Goal: Task Accomplishment & Management: Use online tool/utility

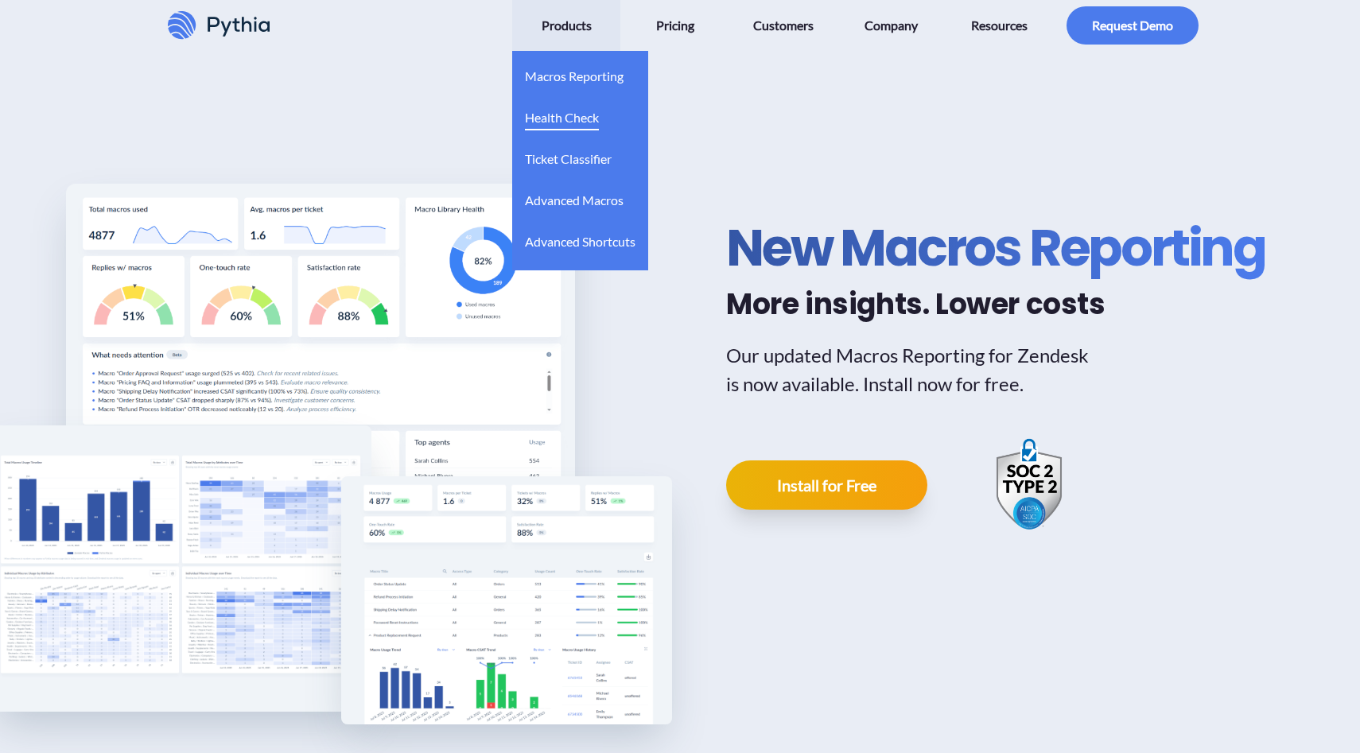
click at [568, 123] on span "Health Check" at bounding box center [562, 117] width 74 height 25
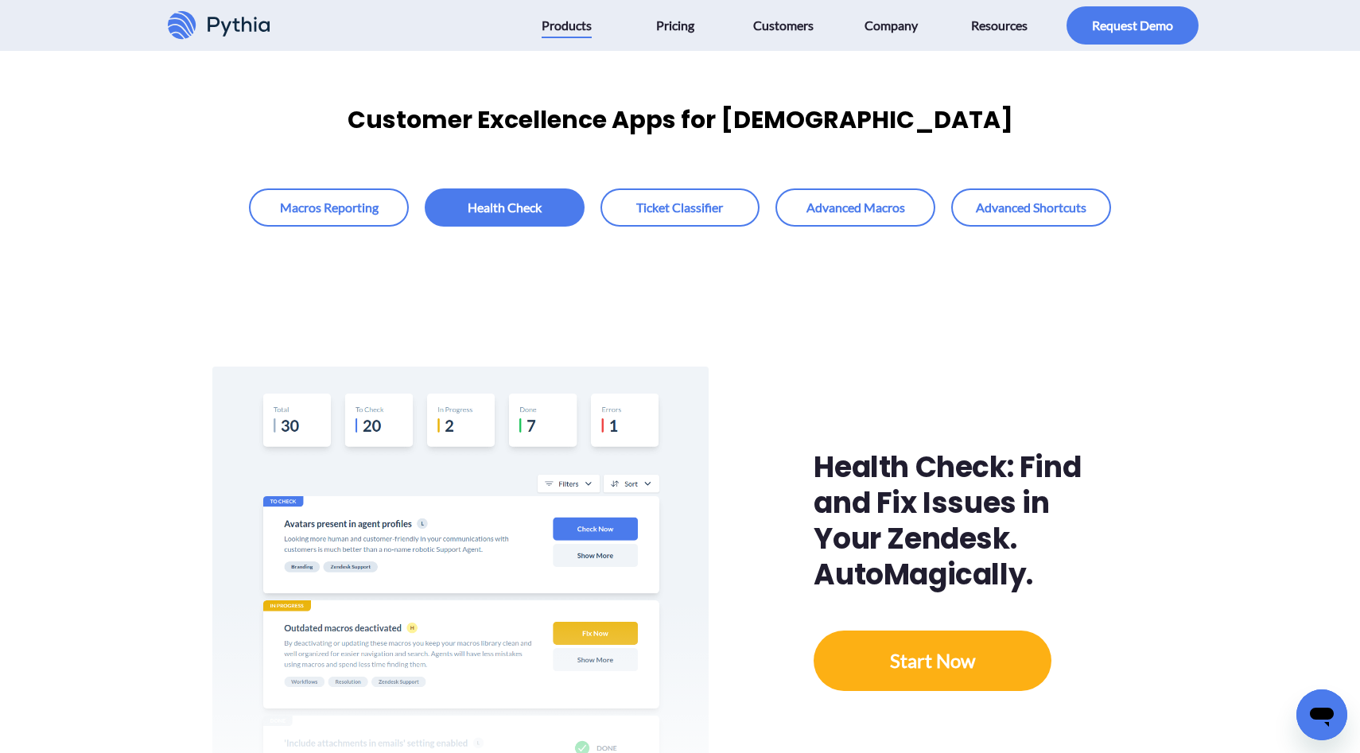
click at [708, 119] on h2 "Customer Excellence Apps for [DEMOGRAPHIC_DATA]" at bounding box center [680, 120] width 1360 height 36
click at [1180, 189] on div at bounding box center [680, 208] width 1063 height 38
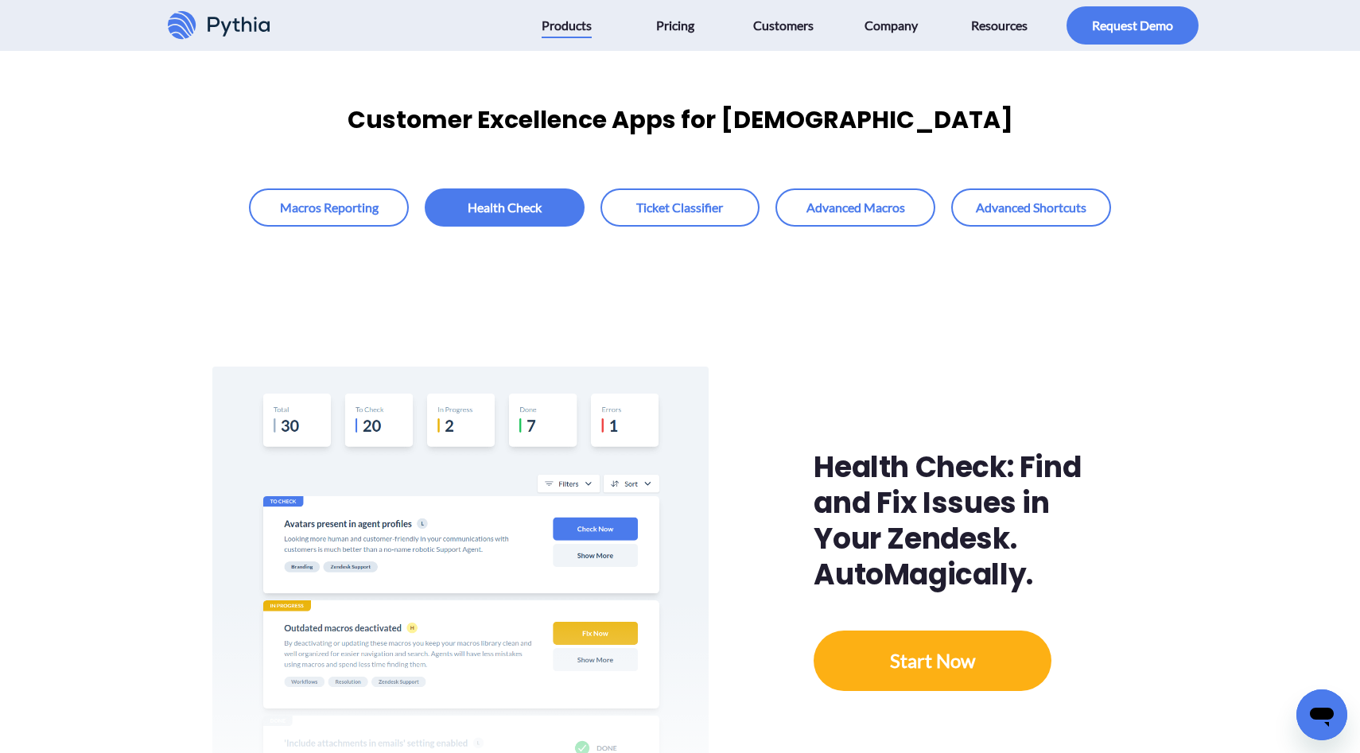
click at [701, 126] on h2 "Customer Excellence Apps for [DEMOGRAPHIC_DATA]" at bounding box center [680, 120] width 1360 height 36
click at [714, 115] on h2 "Customer Excellence Apps for [DEMOGRAPHIC_DATA]" at bounding box center [680, 120] width 1360 height 36
click at [705, 120] on h2 "Customer Excellence Apps for [DEMOGRAPHIC_DATA]" at bounding box center [680, 120] width 1360 height 36
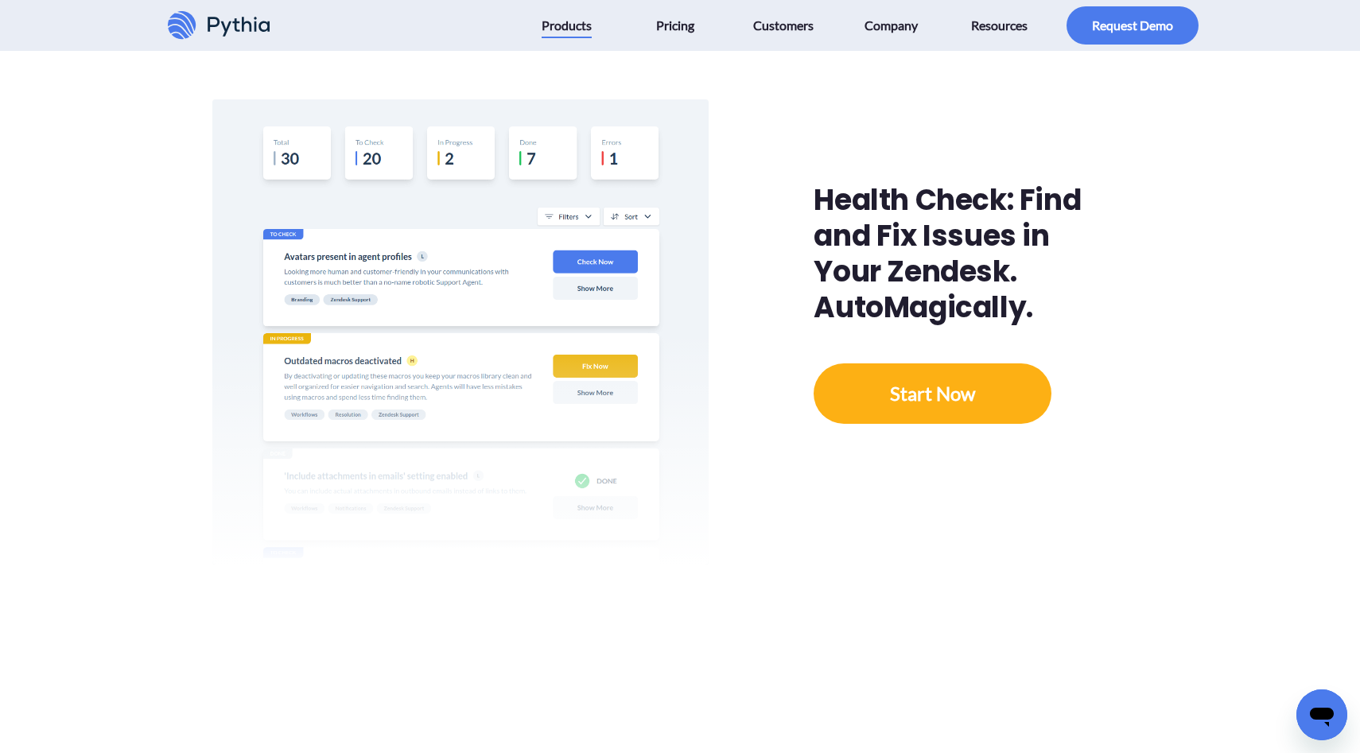
scroll to position [270, 0]
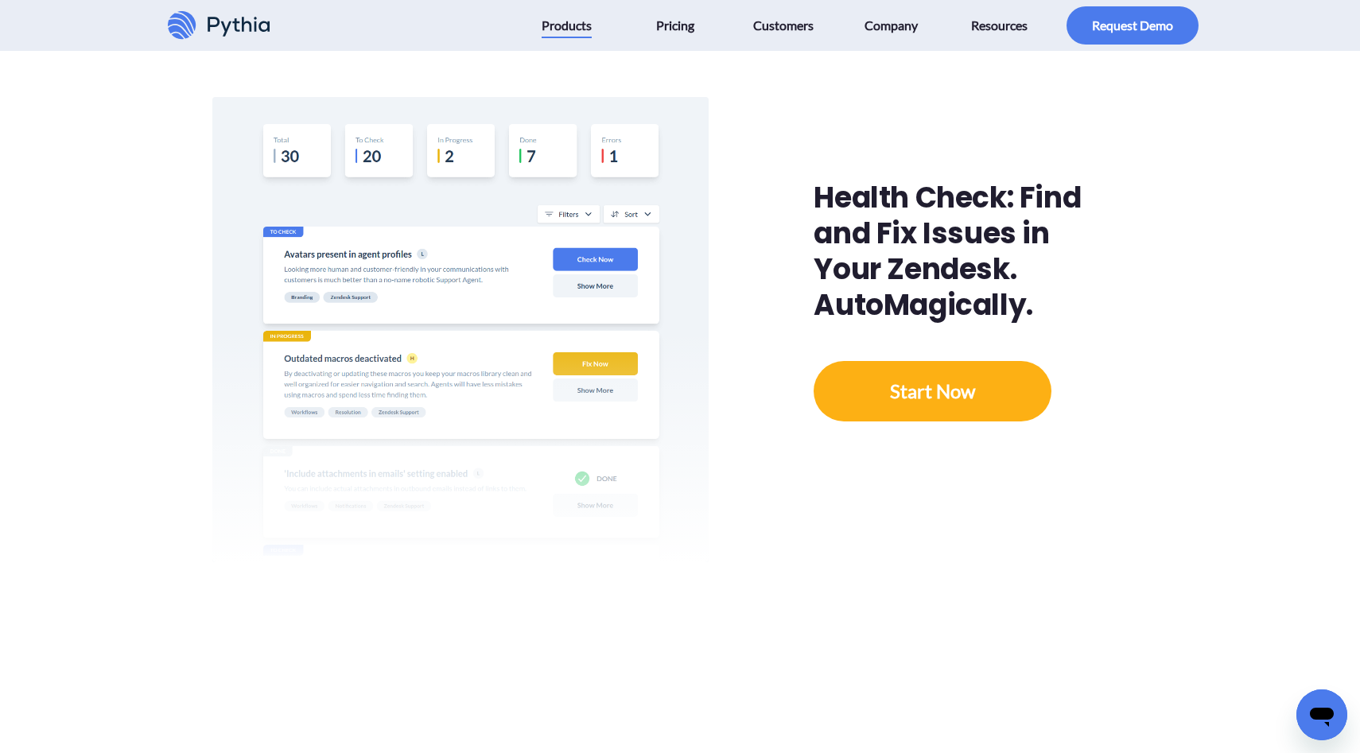
click at [931, 195] on div "Health Check: Find and Fix Issues in Your Zendesk. AutoMagically." at bounding box center [962, 251] width 297 height 143
click at [928, 251] on div "Health Check: Find and Fix Issues in Your Zendesk. AutoMagically." at bounding box center [962, 251] width 297 height 143
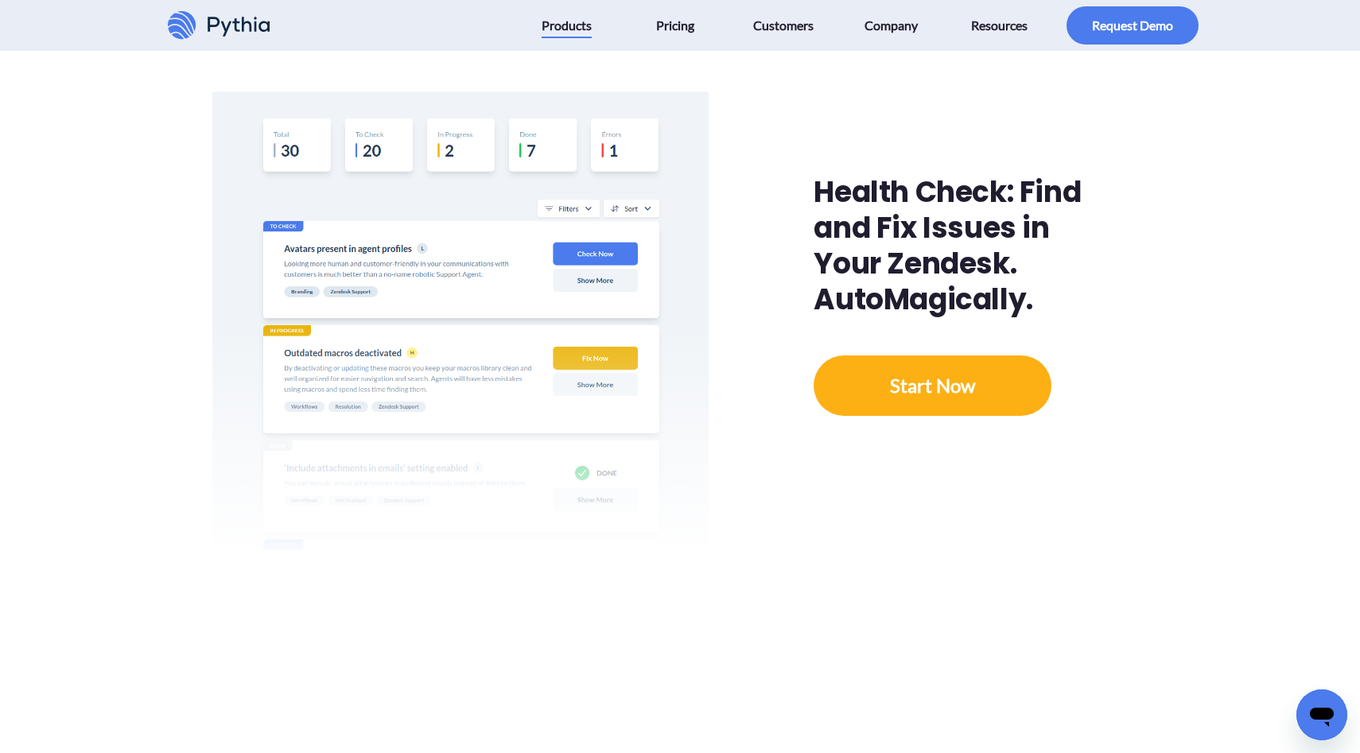
click at [924, 221] on div "Health Check: Find and Fix Issues in Your Zendesk. AutoMagically." at bounding box center [962, 245] width 297 height 143
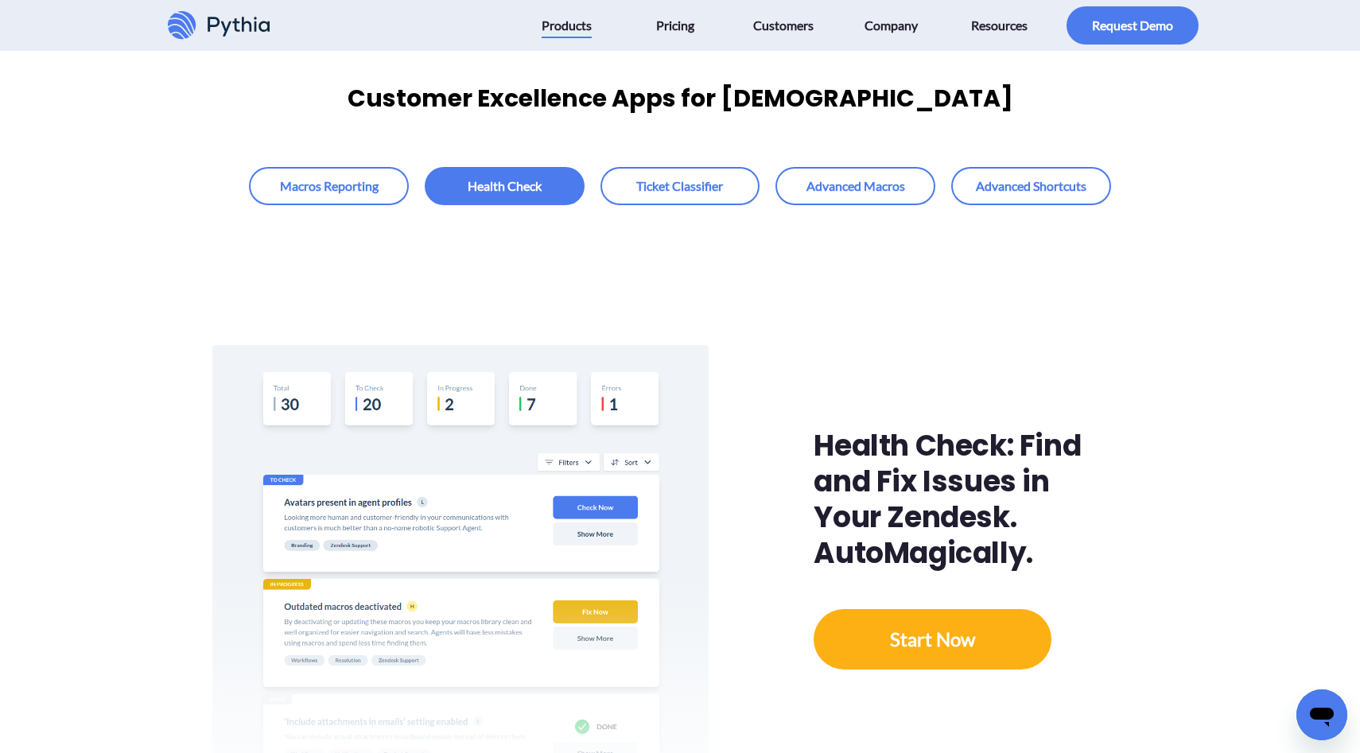
scroll to position [0, 0]
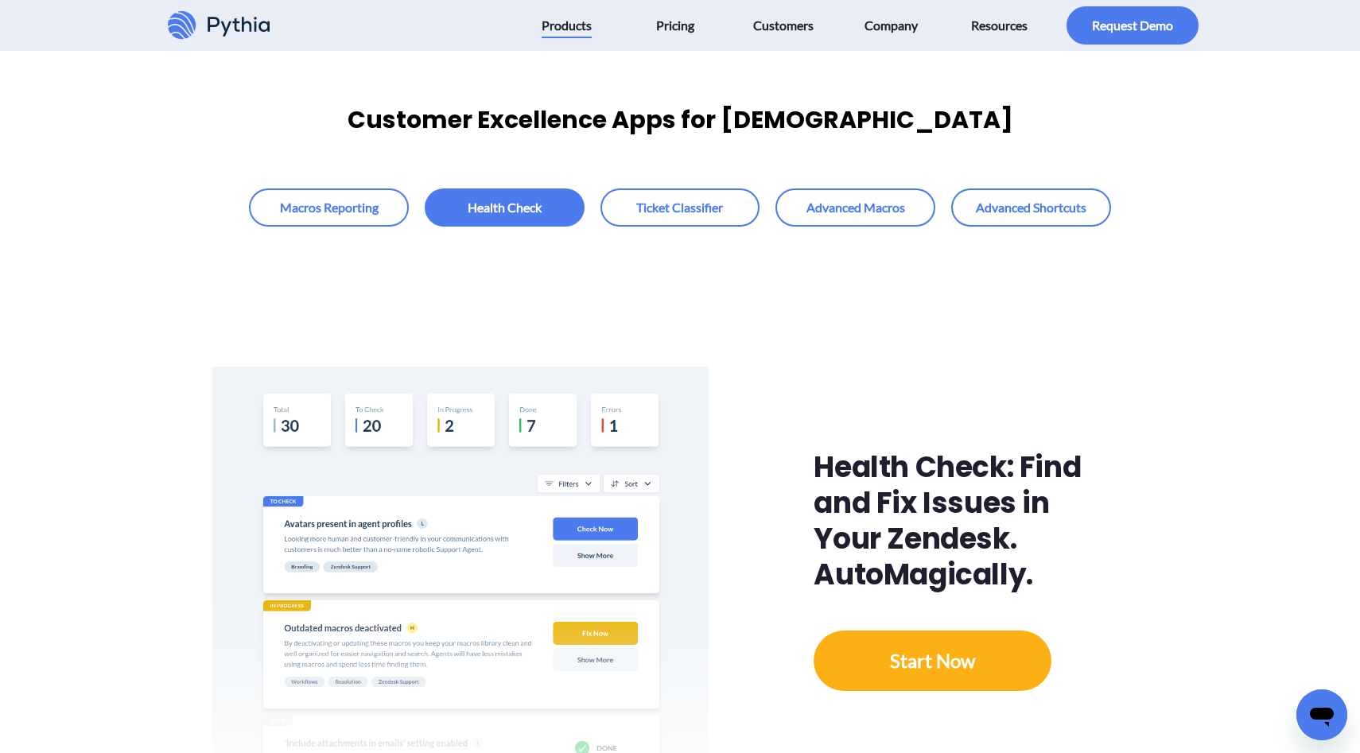
click at [714, 122] on h2 "Customer Excellence Apps for [DEMOGRAPHIC_DATA]" at bounding box center [680, 120] width 1360 height 36
click at [708, 122] on h2 "Customer Excellence Apps for [DEMOGRAPHIC_DATA]" at bounding box center [680, 120] width 1360 height 36
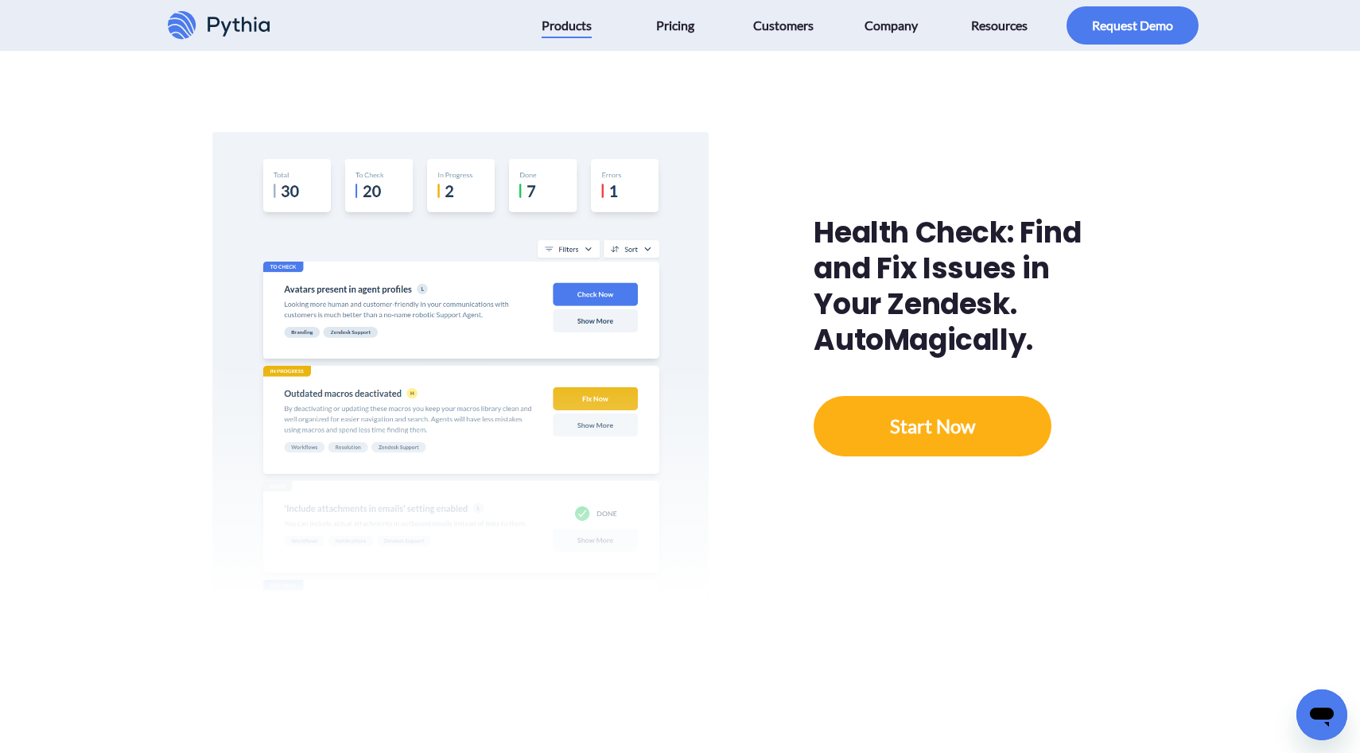
scroll to position [248, 0]
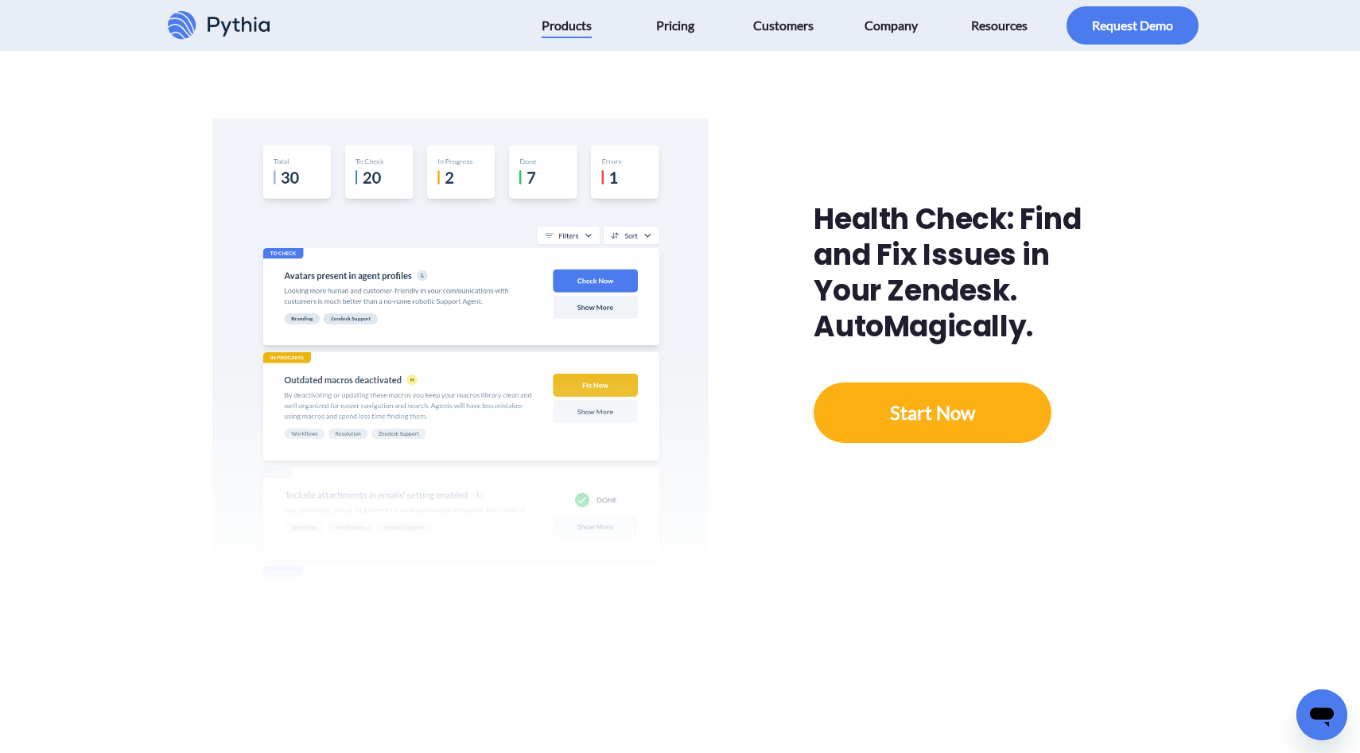
click at [924, 214] on div "Health Check: Find and Fix Issues in Your Zendesk. AutoMagically." at bounding box center [962, 272] width 297 height 143
click at [924, 224] on div "Health Check: Find and Fix Issues in Your Zendesk. AutoMagically." at bounding box center [962, 272] width 297 height 143
click at [920, 224] on div "Health Check: Find and Fix Issues in Your Zendesk. AutoMagically." at bounding box center [962, 272] width 297 height 143
click at [925, 218] on div "Health Check: Find and Fix Issues in Your Zendesk. AutoMagically." at bounding box center [962, 272] width 297 height 143
click at [922, 223] on div "Health Check: Find and Fix Issues in Your Zendesk. AutoMagically." at bounding box center [962, 272] width 297 height 143
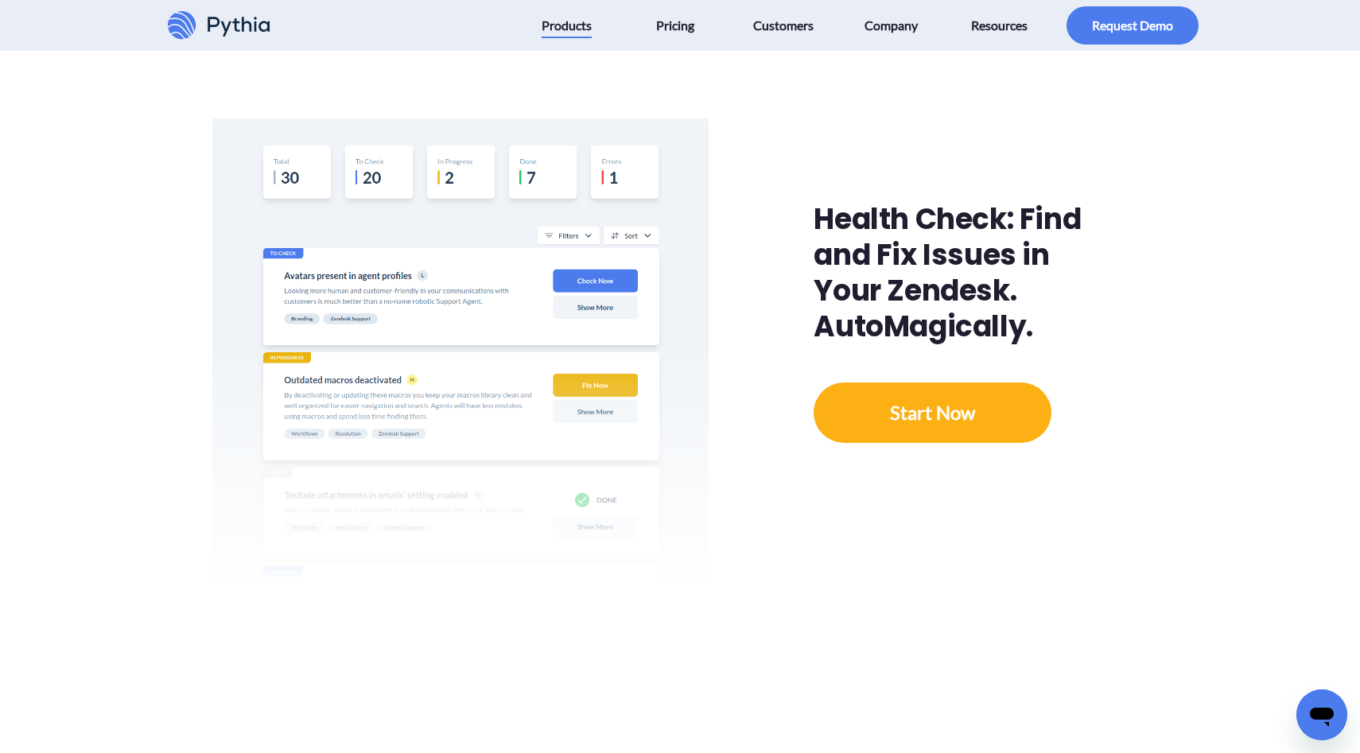
click at [922, 223] on div "Health Check: Find and Fix Issues in Your Zendesk. AutoMagically." at bounding box center [962, 272] width 297 height 143
click at [919, 221] on div "Health Check: Find and Fix Issues in Your Zendesk. AutoMagically." at bounding box center [962, 272] width 297 height 143
